Goal: Find specific page/section: Find specific page/section

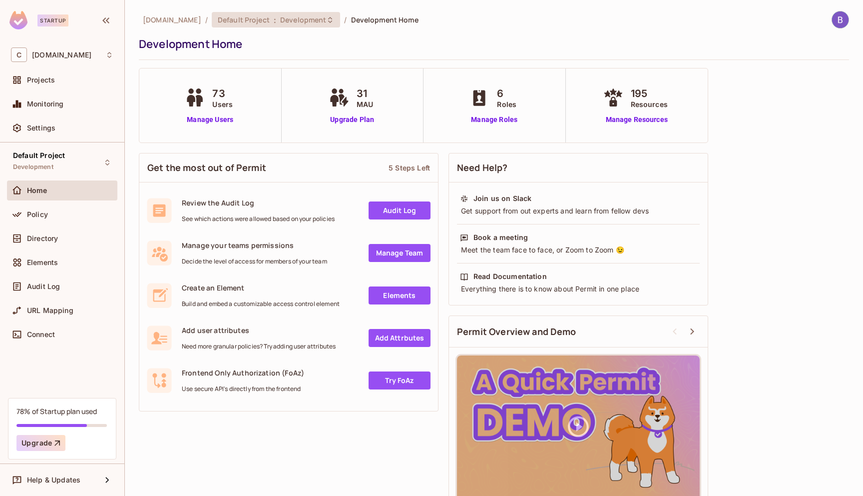
click at [265, 18] on div "Default Project : Development" at bounding box center [270, 19] width 105 height 9
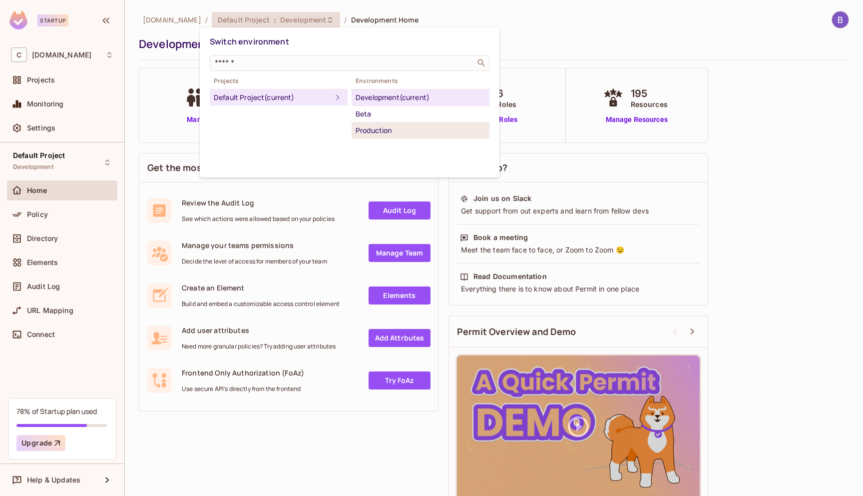
click at [367, 125] on div "Production" at bounding box center [421, 130] width 130 height 12
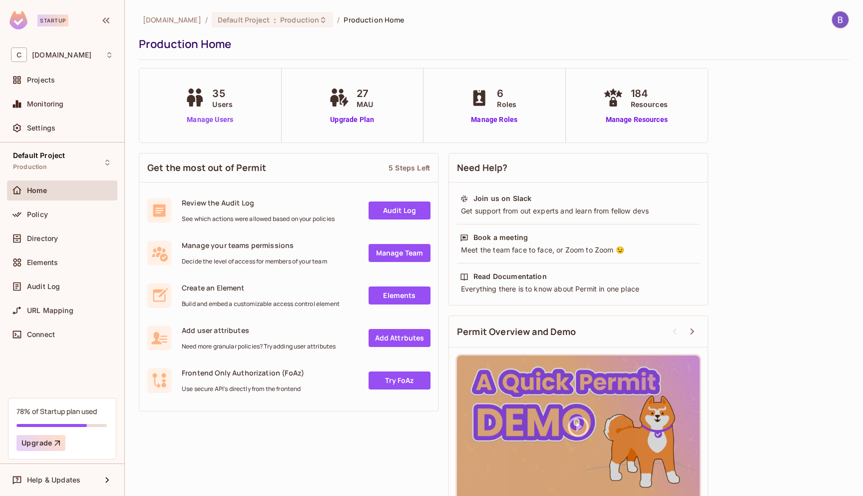
click at [206, 119] on link "Manage Users" at bounding box center [209, 119] width 55 height 10
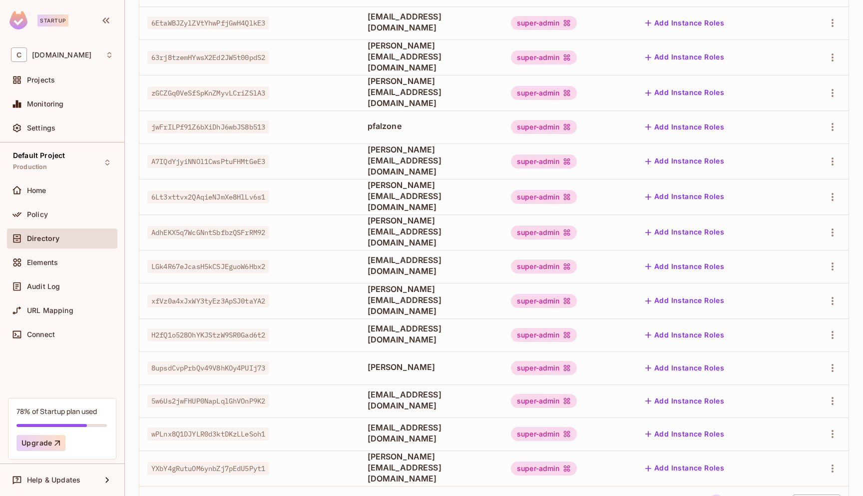
scroll to position [202, 0]
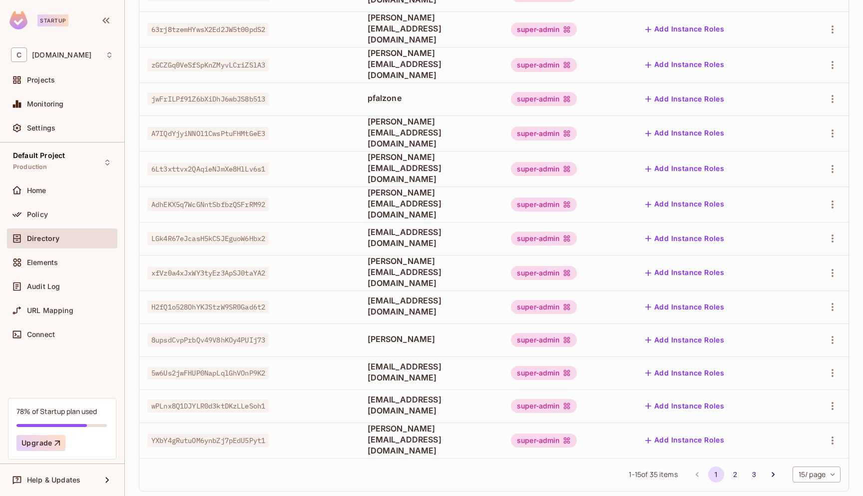
click at [824, 464] on body "Startup C [DOMAIN_NAME] Projects Monitoring Settings Default Project Production…" at bounding box center [431, 248] width 863 height 496
click at [807, 475] on li "100 / page" at bounding box center [816, 473] width 50 height 21
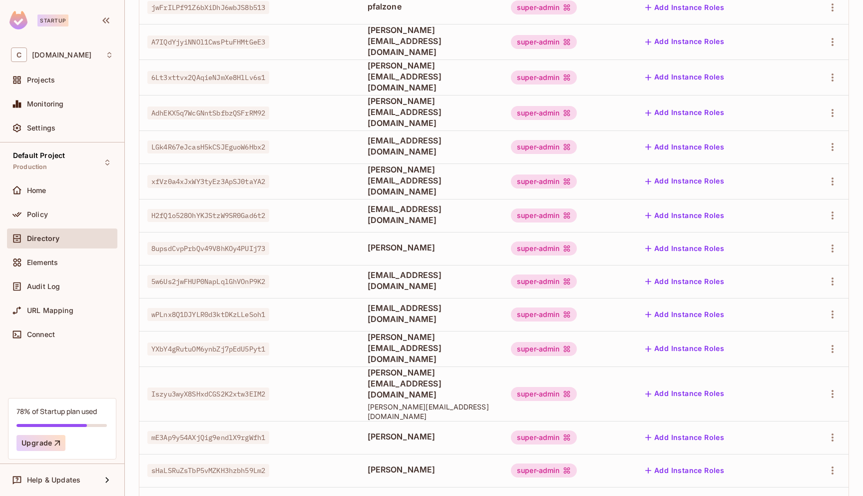
scroll to position [0, 0]
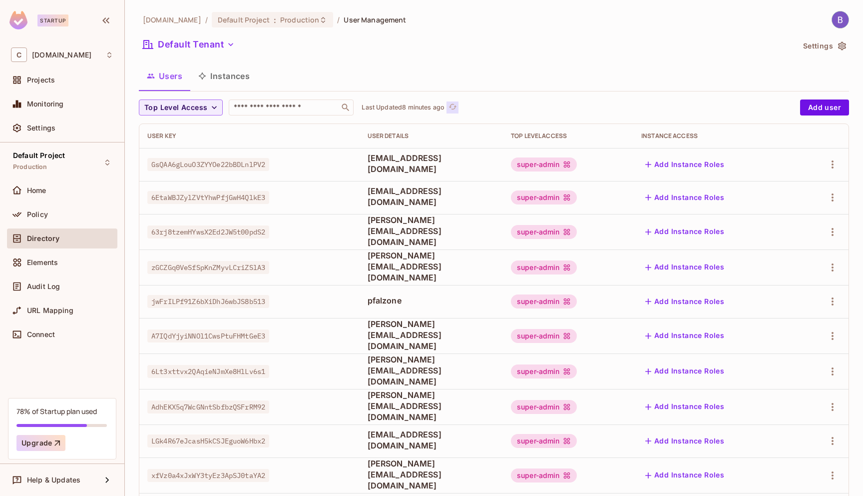
click at [452, 106] on icon "refresh" at bounding box center [453, 106] width 8 height 5
click at [443, 49] on div "Default Tenant" at bounding box center [466, 45] width 655 height 19
click at [457, 68] on div "Users Instances" at bounding box center [494, 75] width 710 height 25
click at [452, 6] on div "chalkboard.io / Default Project : Production / User Management Default Tenant S…" at bounding box center [494, 248] width 738 height 496
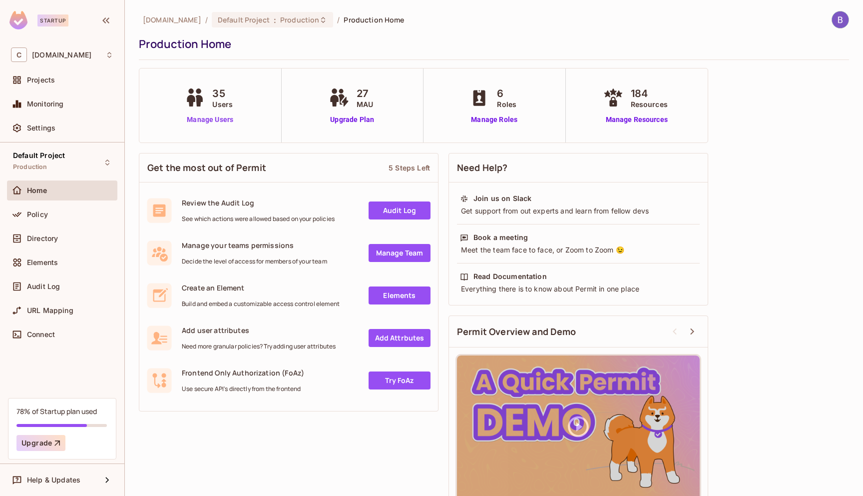
click at [202, 118] on link "Manage Users" at bounding box center [209, 119] width 55 height 10
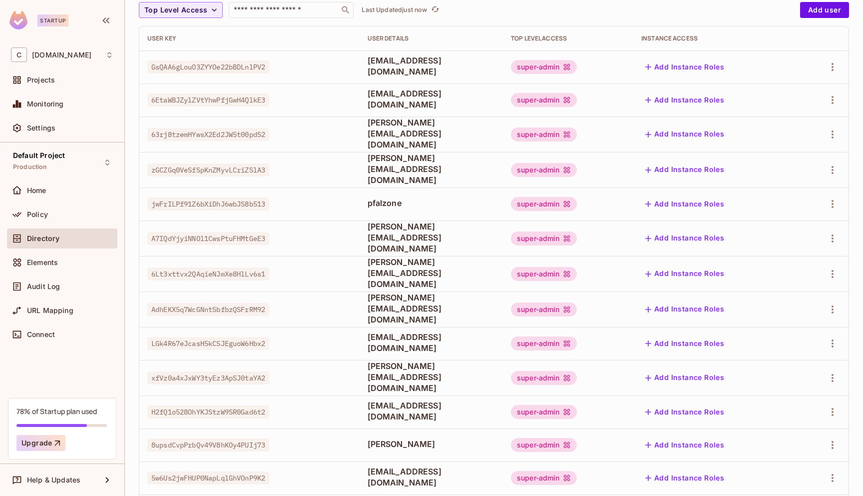
scroll to position [202, 0]
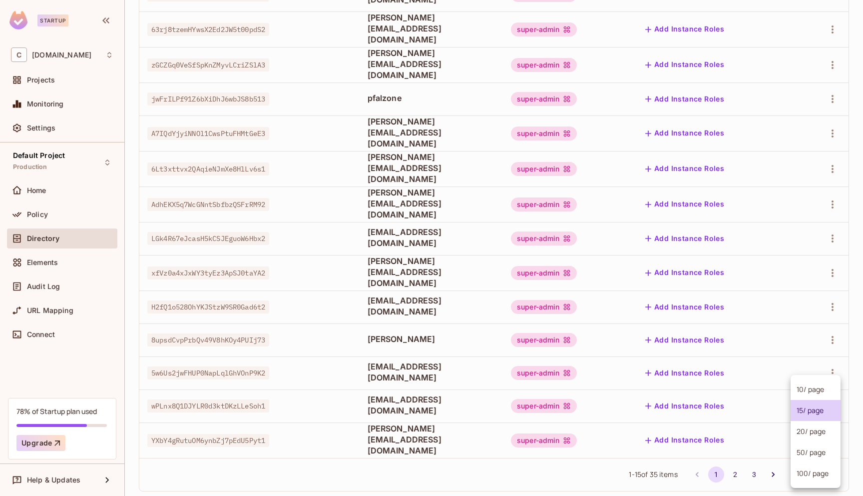
click at [812, 460] on body "Startup C [DOMAIN_NAME] Projects Monitoring Settings Default Project Production…" at bounding box center [431, 248] width 863 height 496
click at [799, 473] on li "100 / page" at bounding box center [816, 473] width 50 height 21
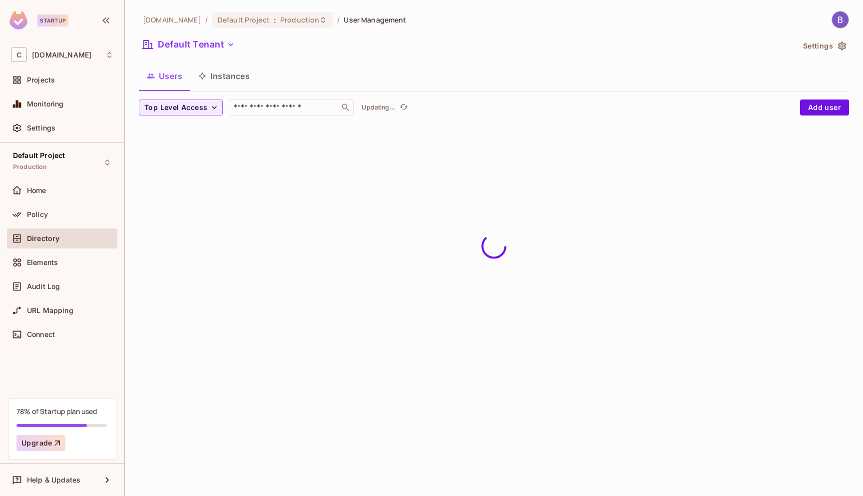
scroll to position [0, 0]
